Goal: Information Seeking & Learning: Learn about a topic

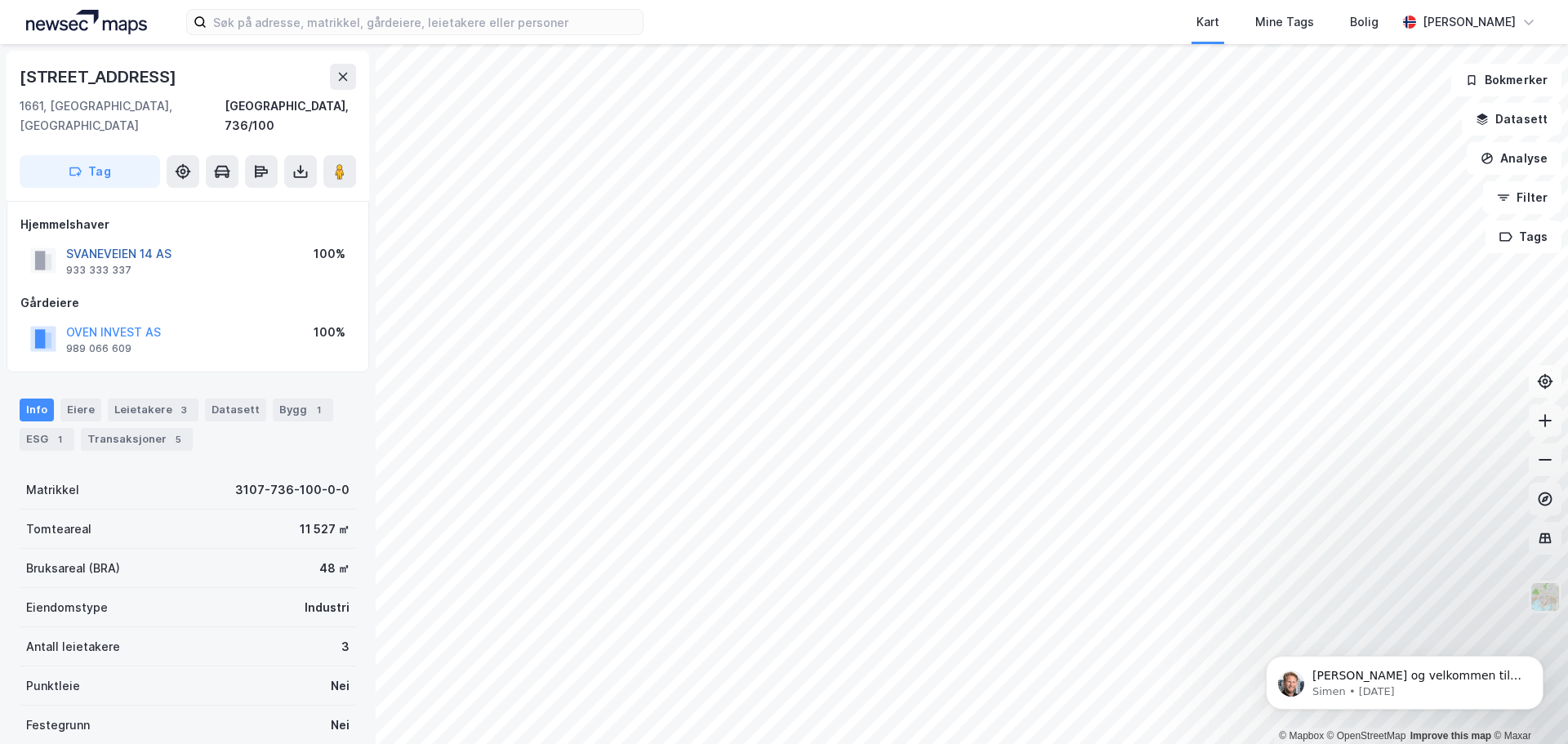
click at [0, 0] on button "SVANEVEIEN 14 AS" at bounding box center [0, 0] width 0 height 0
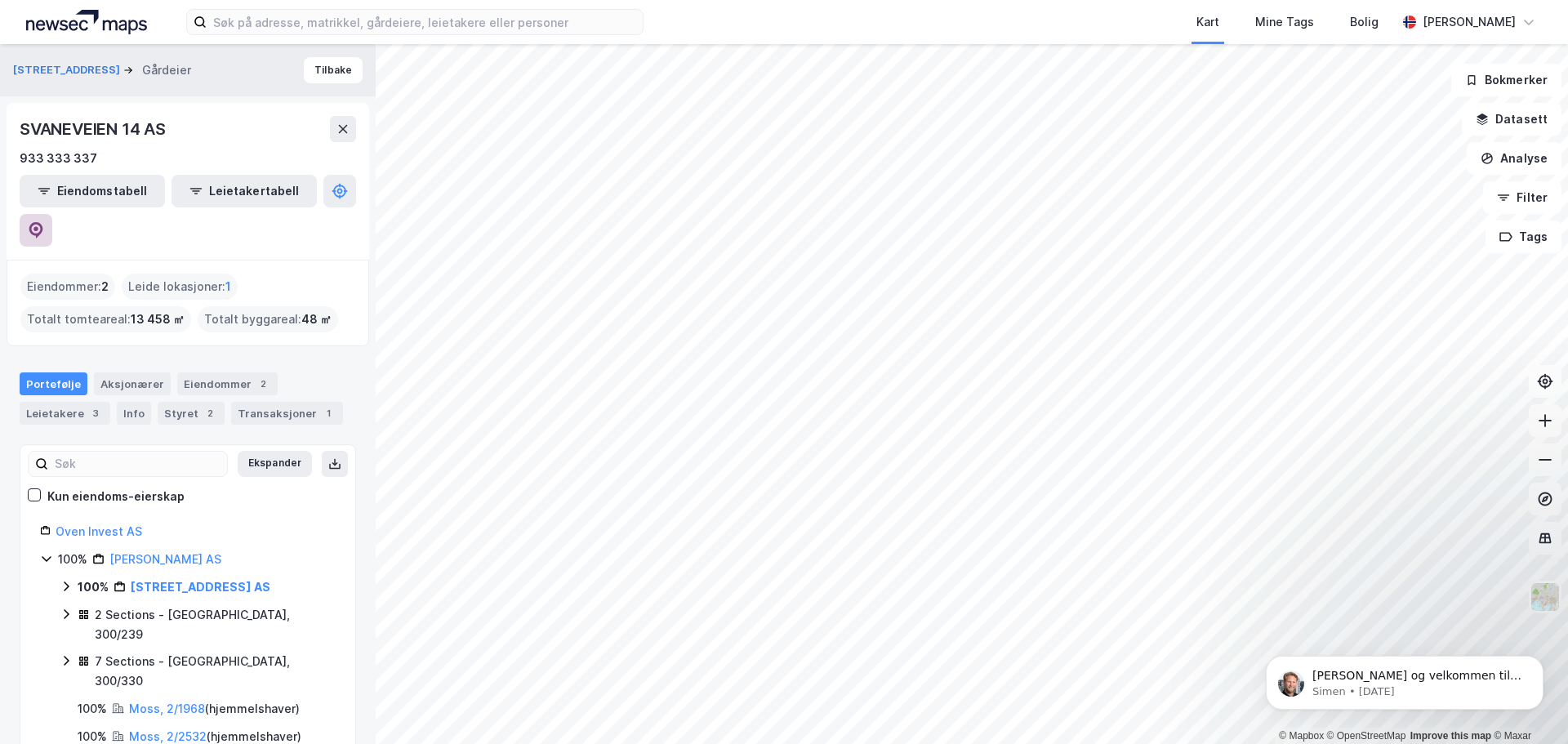
click at [52, 214] on button at bounding box center [36, 230] width 32 height 32
